Goal: Task Accomplishment & Management: Complete application form

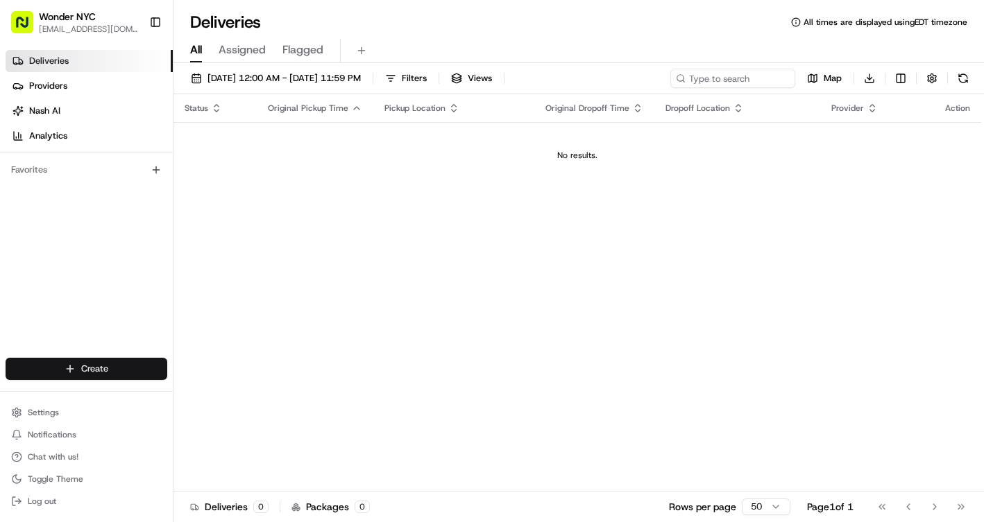
click at [58, 369] on html "Wonder NYC [EMAIL_ADDRESS][DOMAIN_NAME] Toggle Sidebar Deliveries Providers [PE…" at bounding box center [492, 261] width 984 height 522
click at [249, 397] on link "Delivery" at bounding box center [250, 394] width 155 height 25
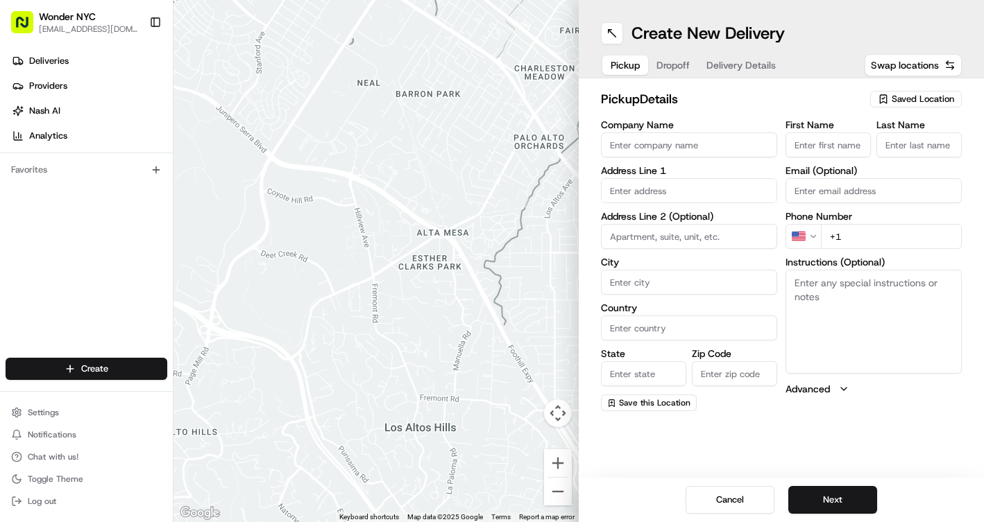
click at [701, 145] on input "Company Name" at bounding box center [689, 144] width 176 height 25
type input "wonder"
click at [910, 65] on span "Swap locations" at bounding box center [905, 65] width 68 height 14
type input "wonder"
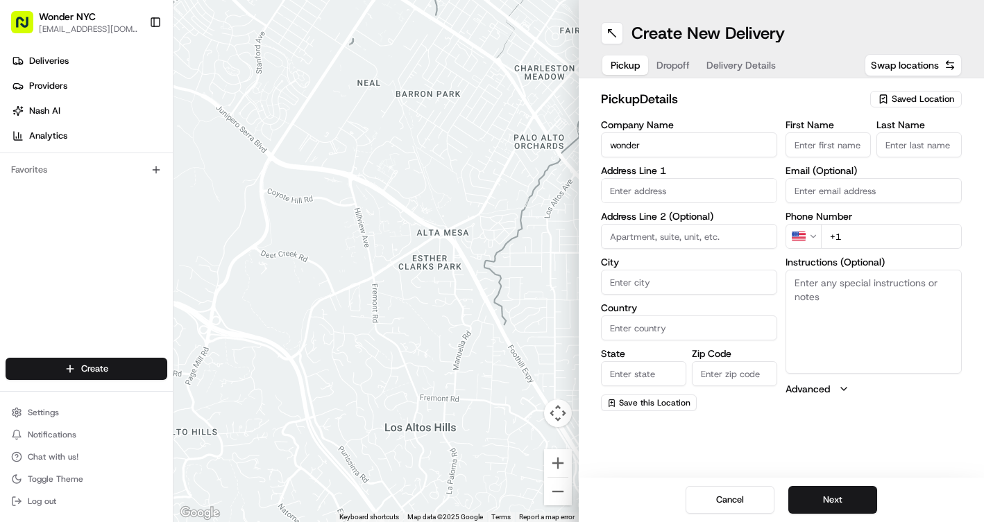
click at [916, 101] on span "Saved Location" at bounding box center [922, 99] width 62 height 12
type input "wonder [GEOGRAPHIC_DATA]"
click at [864, 152] on span "Wonder Harlem" at bounding box center [892, 151] width 171 height 12
type input "Wonder Harlem"
type input "5 W 125th St"
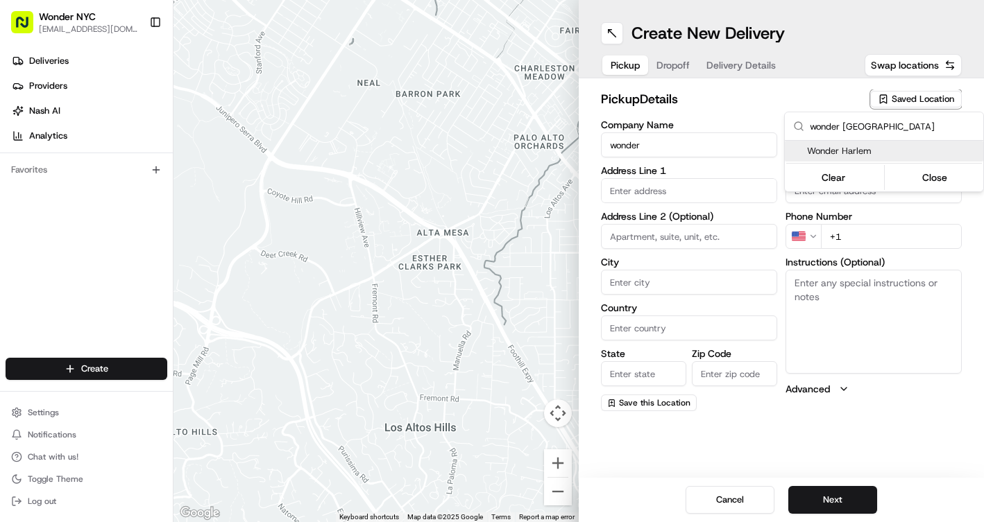
type input "[US_STATE]"
type input "US"
type input "NY"
type input "10027"
type input "[PHONE_NUMBER]"
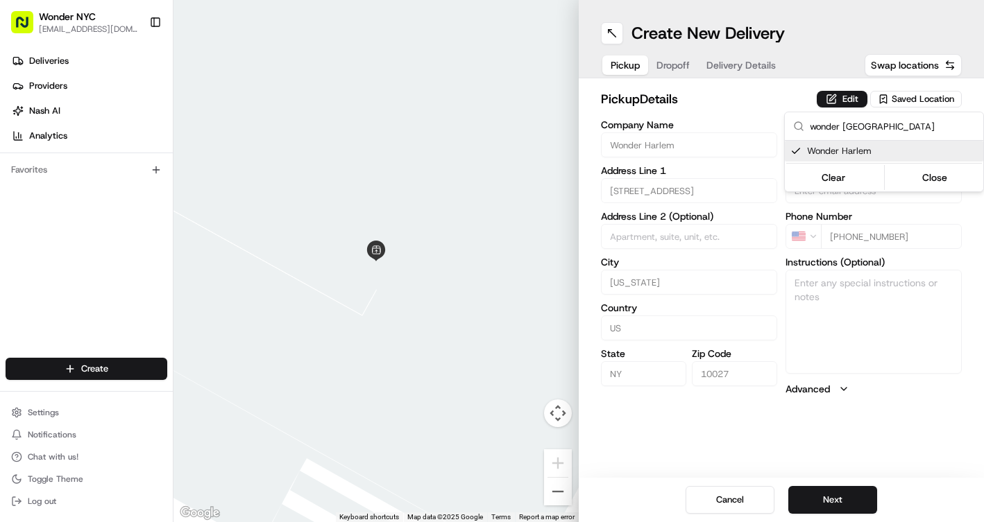
click at [816, 508] on html "Wonder NYC pbusi@wonder.com Toggle Sidebar Deliveries Providers Nash AI Analyti…" at bounding box center [492, 261] width 984 height 522
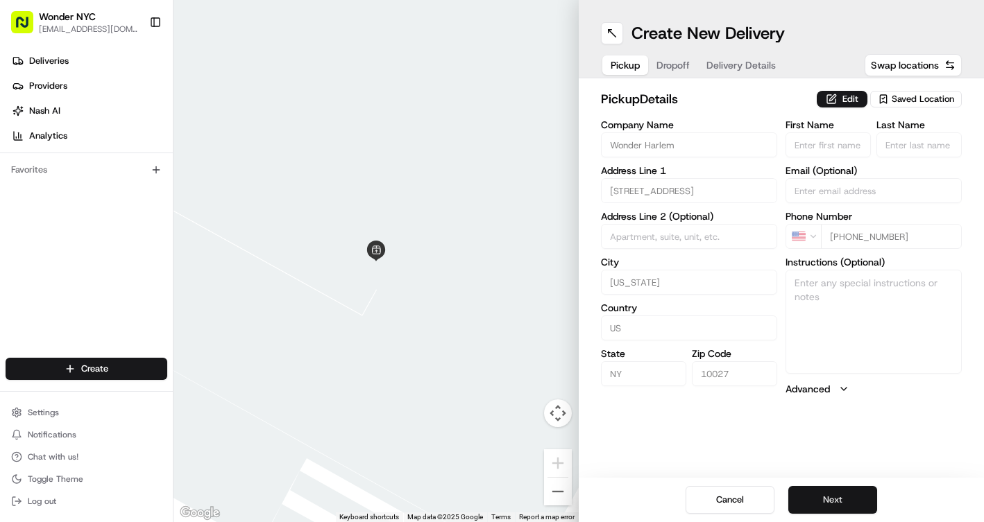
click at [809, 500] on button "Next" at bounding box center [832, 500] width 89 height 28
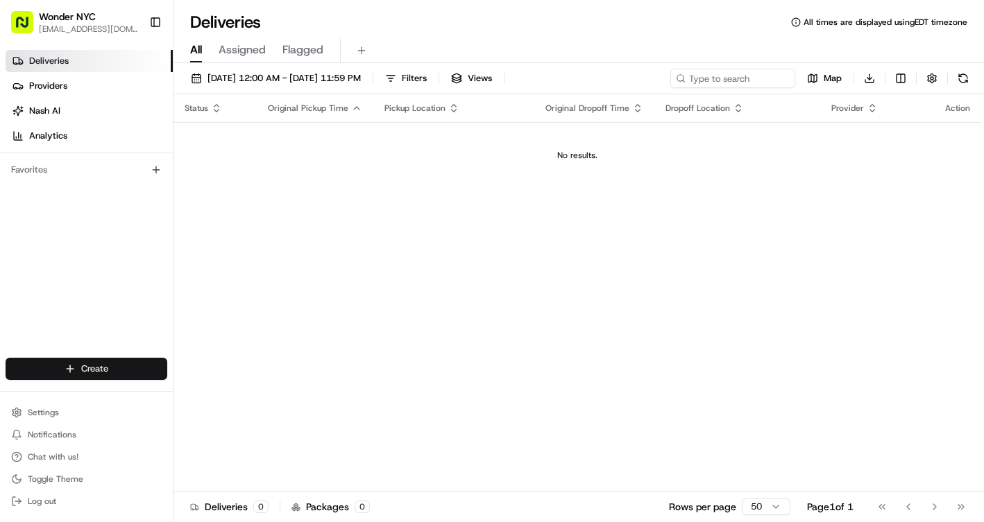
click at [88, 370] on html "Wonder NYC [EMAIL_ADDRESS][DOMAIN_NAME] Toggle Sidebar Deliveries Providers [PE…" at bounding box center [492, 261] width 984 height 522
click at [216, 390] on link "Delivery" at bounding box center [250, 394] width 155 height 25
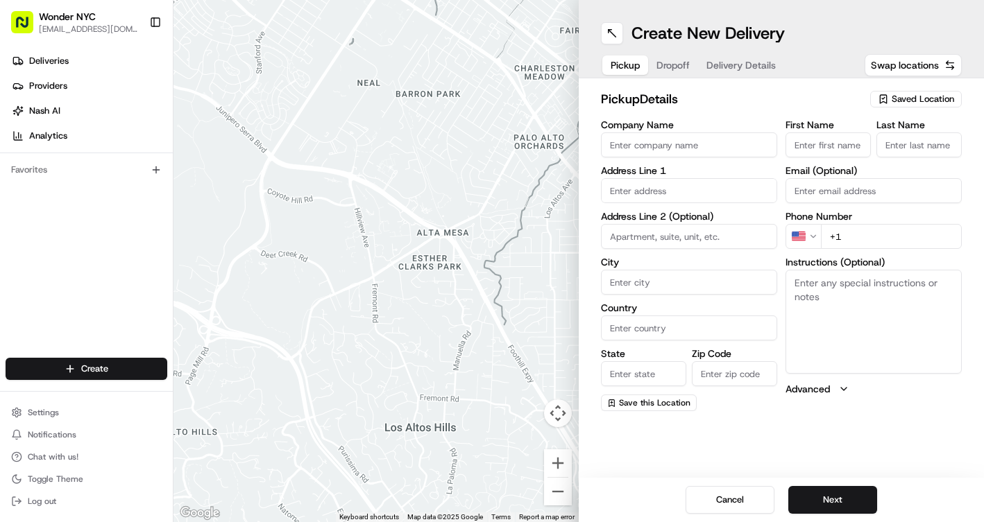
click at [936, 98] on span "Saved Location" at bounding box center [922, 99] width 62 height 12
type input "lenox hill"
click at [910, 150] on span "Lenox Hill" at bounding box center [892, 151] width 171 height 12
type input "Lenox Hill"
type input "[STREET_ADDRESS]"
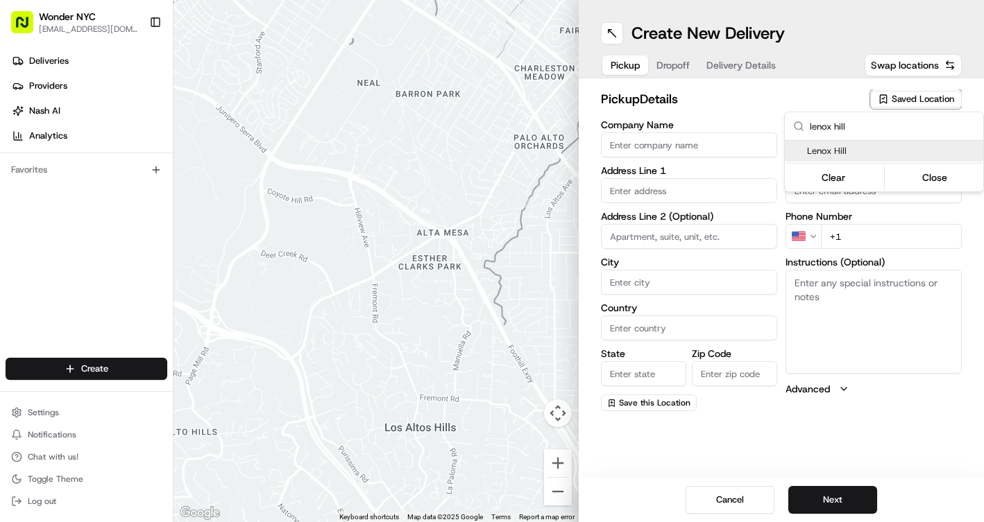
type input "[US_STATE]"
type input "US"
type input "NY"
type input "10065"
type input "[PHONE_NUMBER]"
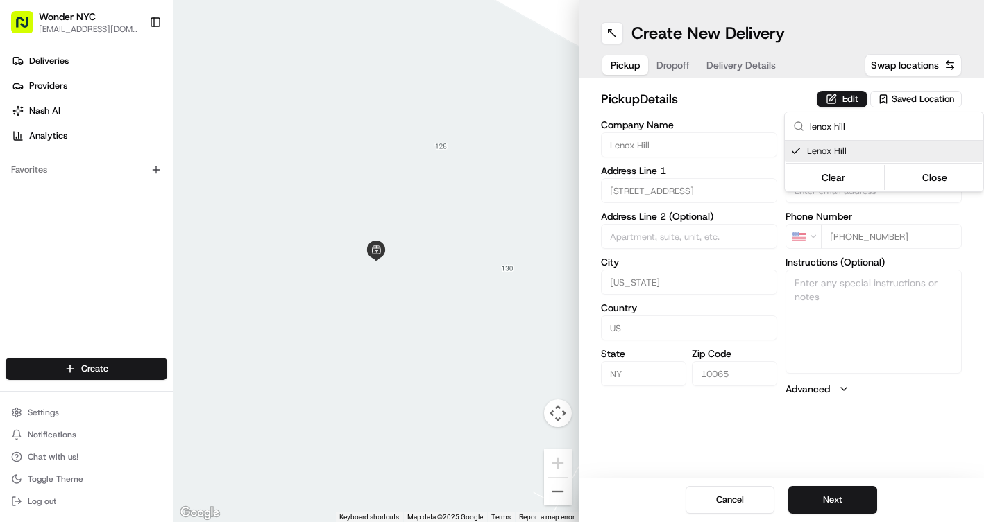
click at [831, 504] on html "Wonder NYC [EMAIL_ADDRESS][DOMAIN_NAME] Toggle Sidebar Deliveries Providers [PE…" at bounding box center [492, 261] width 984 height 522
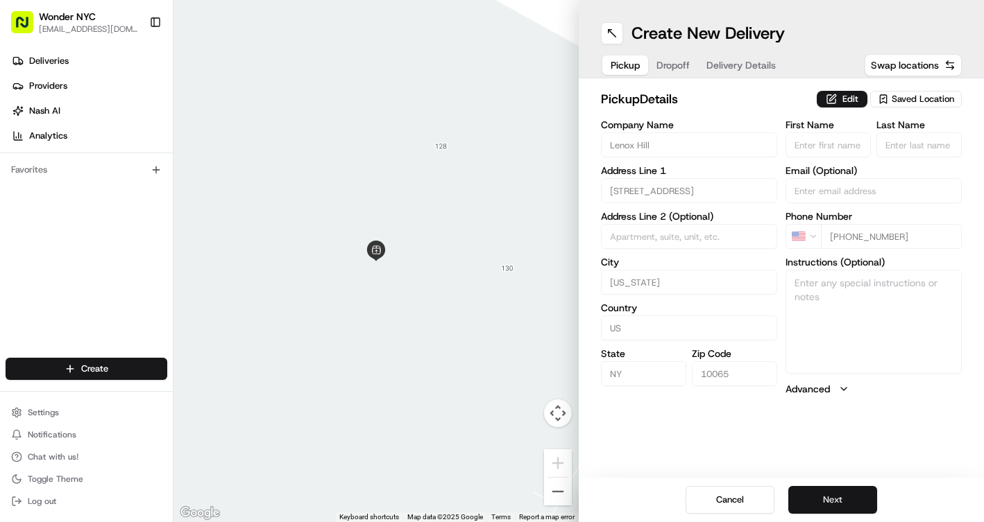
click at [825, 497] on button "Next" at bounding box center [832, 500] width 89 height 28
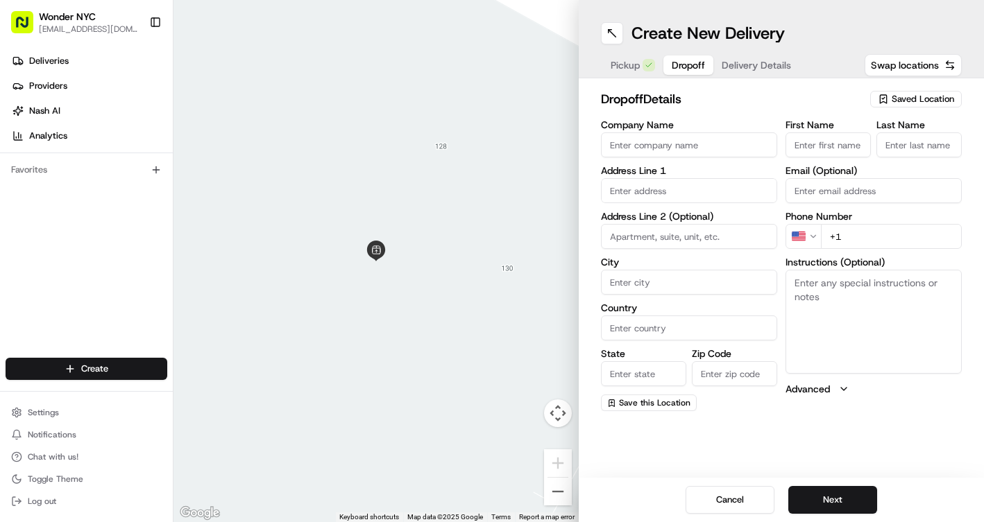
click at [840, 146] on input "First Name" at bounding box center [827, 144] width 85 height 25
type input "j"
type input "[PERSON_NAME]"
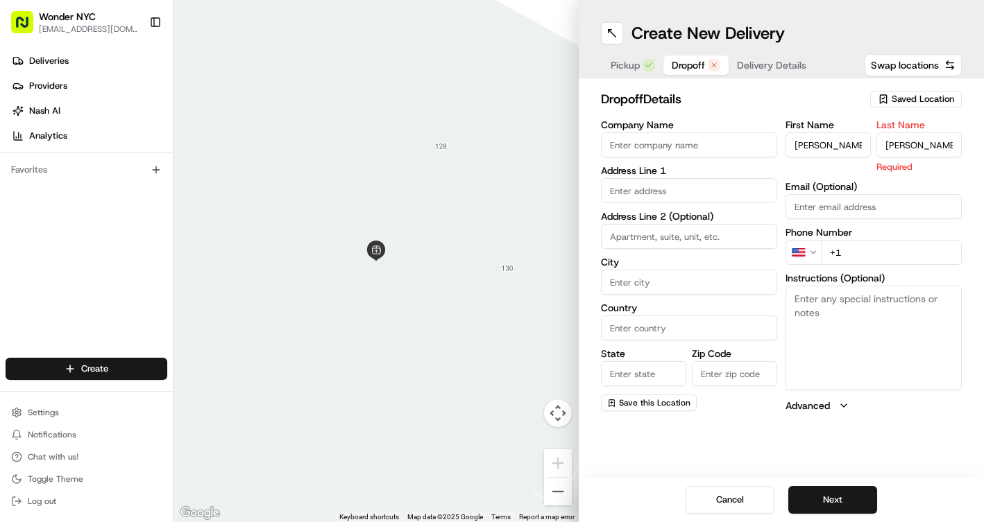
type input "[PERSON_NAME]"
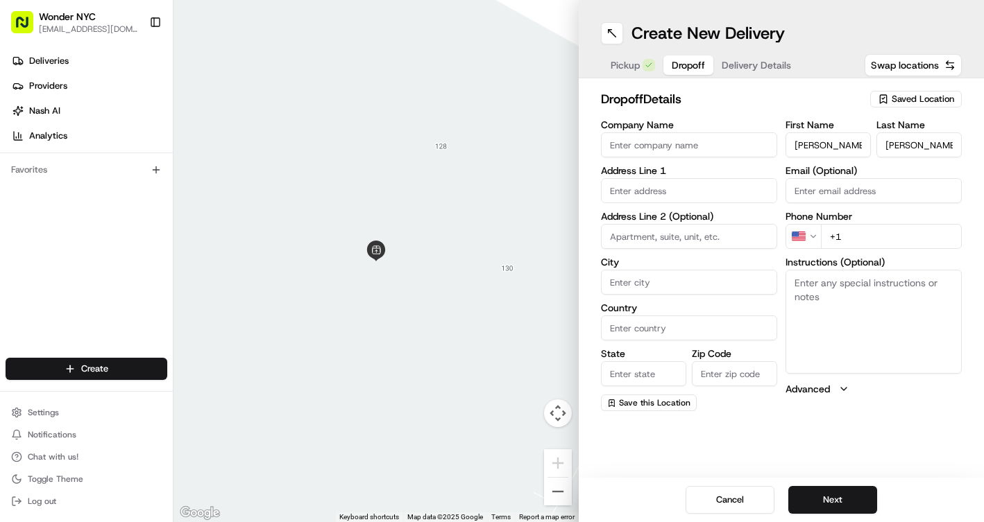
click at [680, 194] on input "text" at bounding box center [689, 190] width 176 height 25
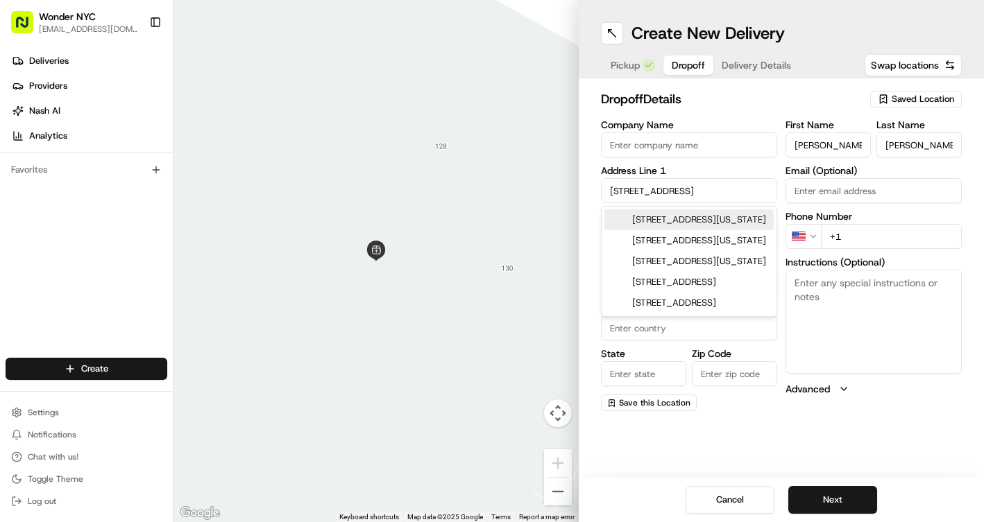
type input "[STREET_ADDRESS]"
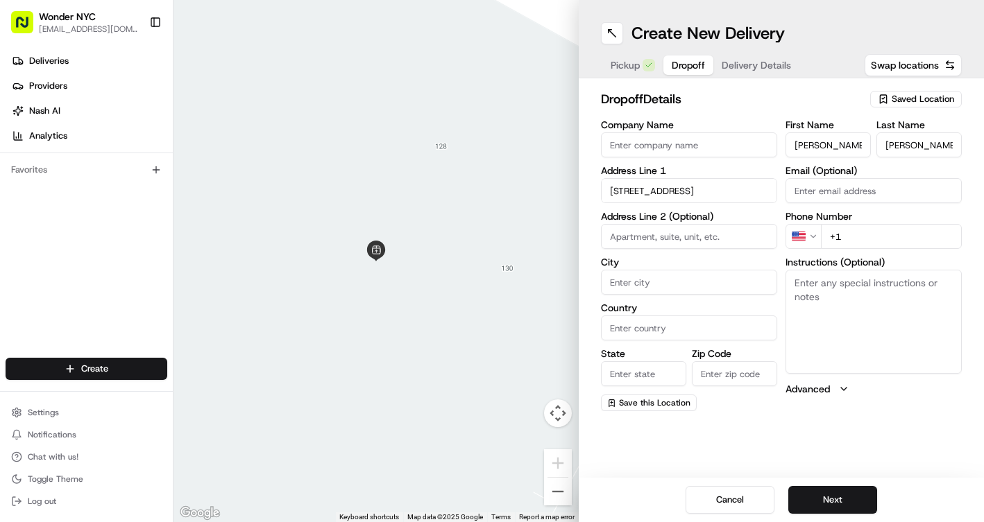
click at [662, 282] on input "City" at bounding box center [689, 282] width 176 height 25
type input "[US_STATE]"
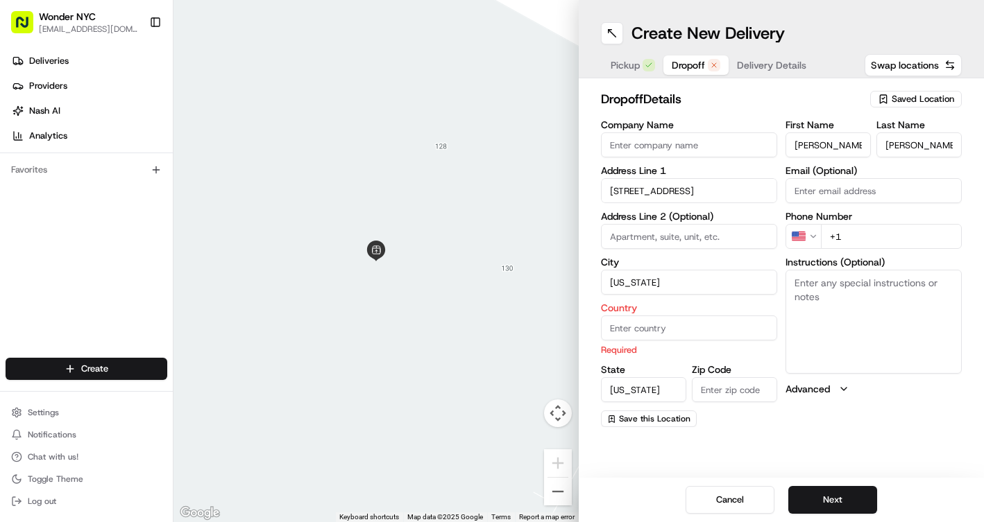
type input "[US_STATE]"
type input "10065"
click at [654, 322] on input "Country" at bounding box center [689, 328] width 176 height 25
type input "u"
type input "[GEOGRAPHIC_DATA]"
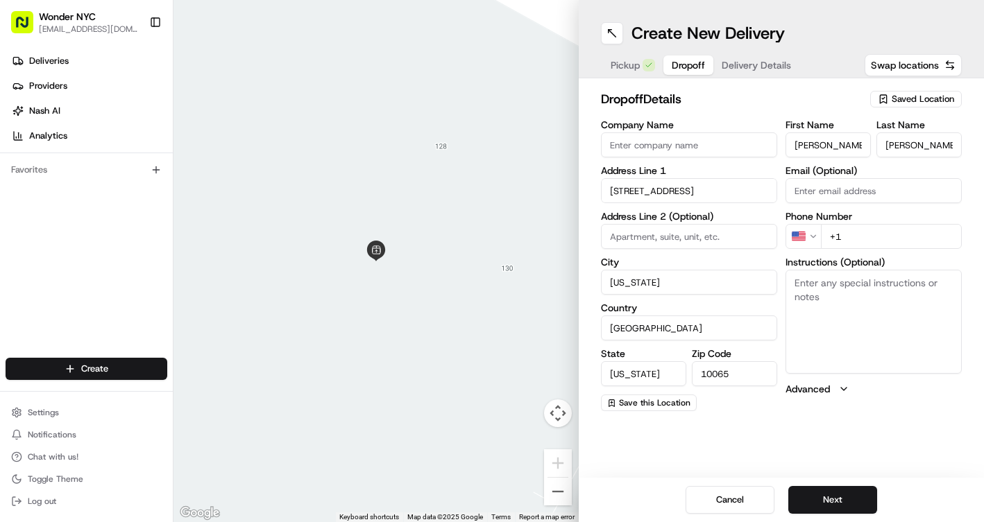
click at [868, 234] on input "+1" at bounding box center [891, 236] width 141 height 25
paste input "tel"
paste input "[PHONE_NUMBER]"
type input "[PHONE_NUMBER]"
click at [842, 194] on input "Email (Optional)" at bounding box center [873, 190] width 176 height 25
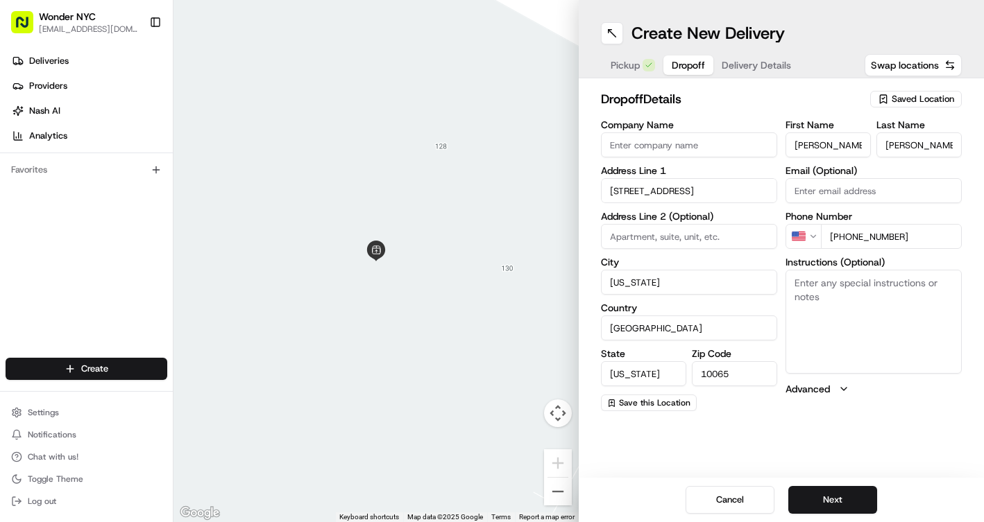
paste input "[EMAIL_ADDRESS][DOMAIN_NAME]"
type input "[EMAIL_ADDRESS][DOMAIN_NAME]"
click at [749, 431] on div "Create New Delivery Pickup Dropoff Delivery Details Swap locations dropoff Deta…" at bounding box center [780, 261] width 405 height 522
click at [817, 316] on textarea "Instructions (Optional)" at bounding box center [873, 322] width 176 height 104
paste textarea "Please deliver to package room on [GEOGRAPHIC_DATA]."
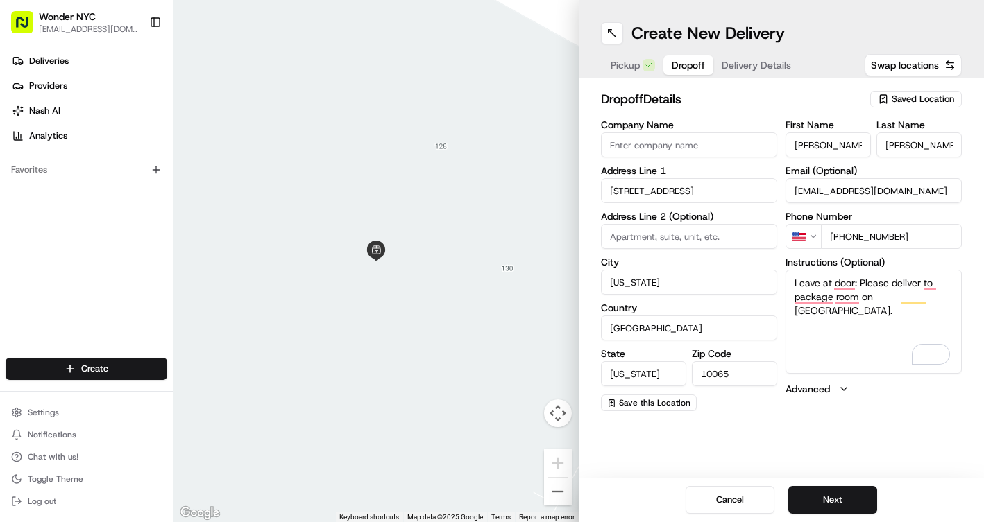
type textarea "Leave at door: Please deliver to package room on [GEOGRAPHIC_DATA]."
click at [736, 505] on button "Cancel" at bounding box center [729, 500] width 89 height 28
